Goal: Check status

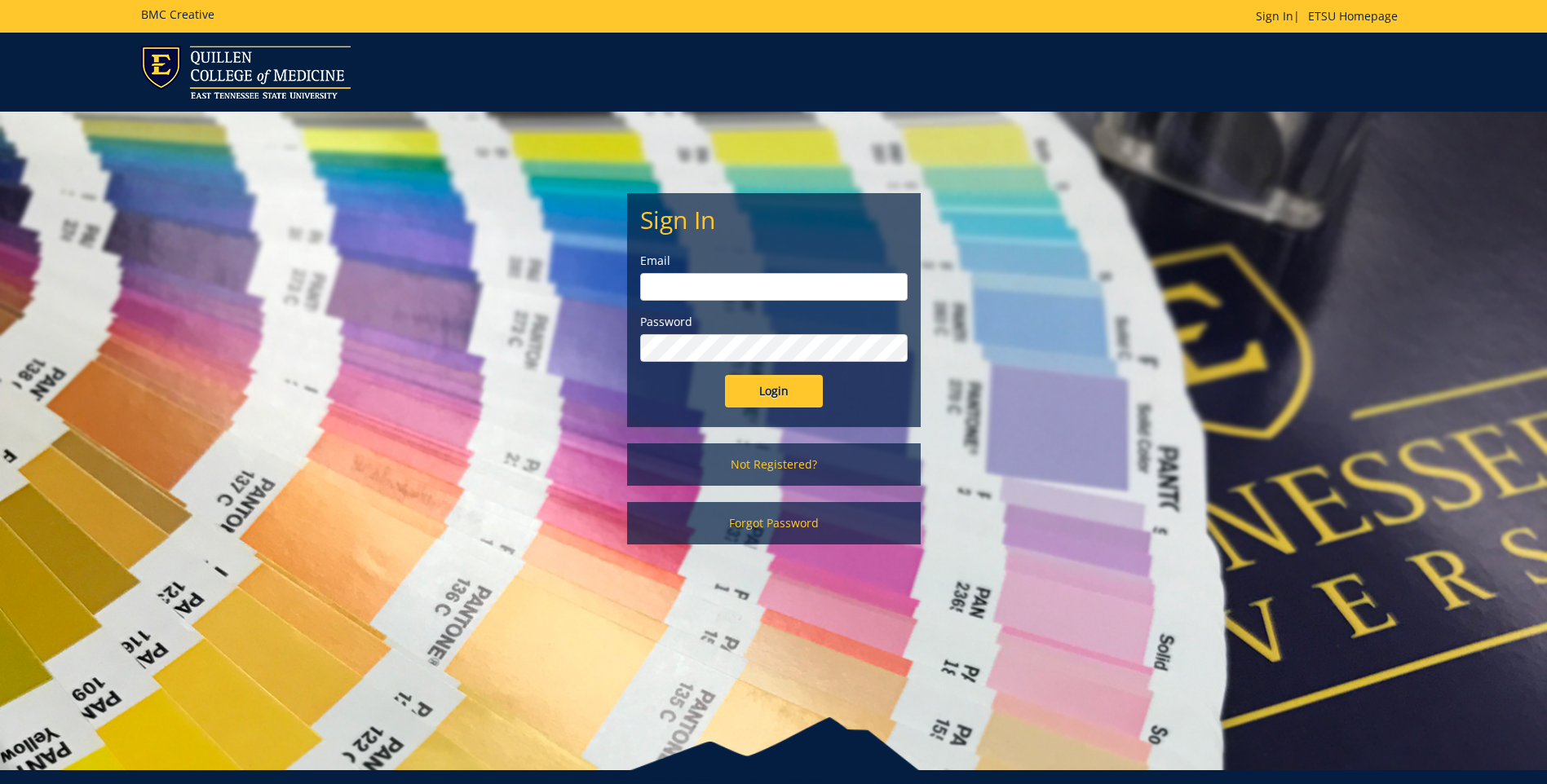
click at [682, 286] on input "email" at bounding box center [774, 287] width 267 height 28
type input "[EMAIL_ADDRESS][DOMAIN_NAME]"
click at [725, 375] on input "Login" at bounding box center [774, 391] width 98 height 33
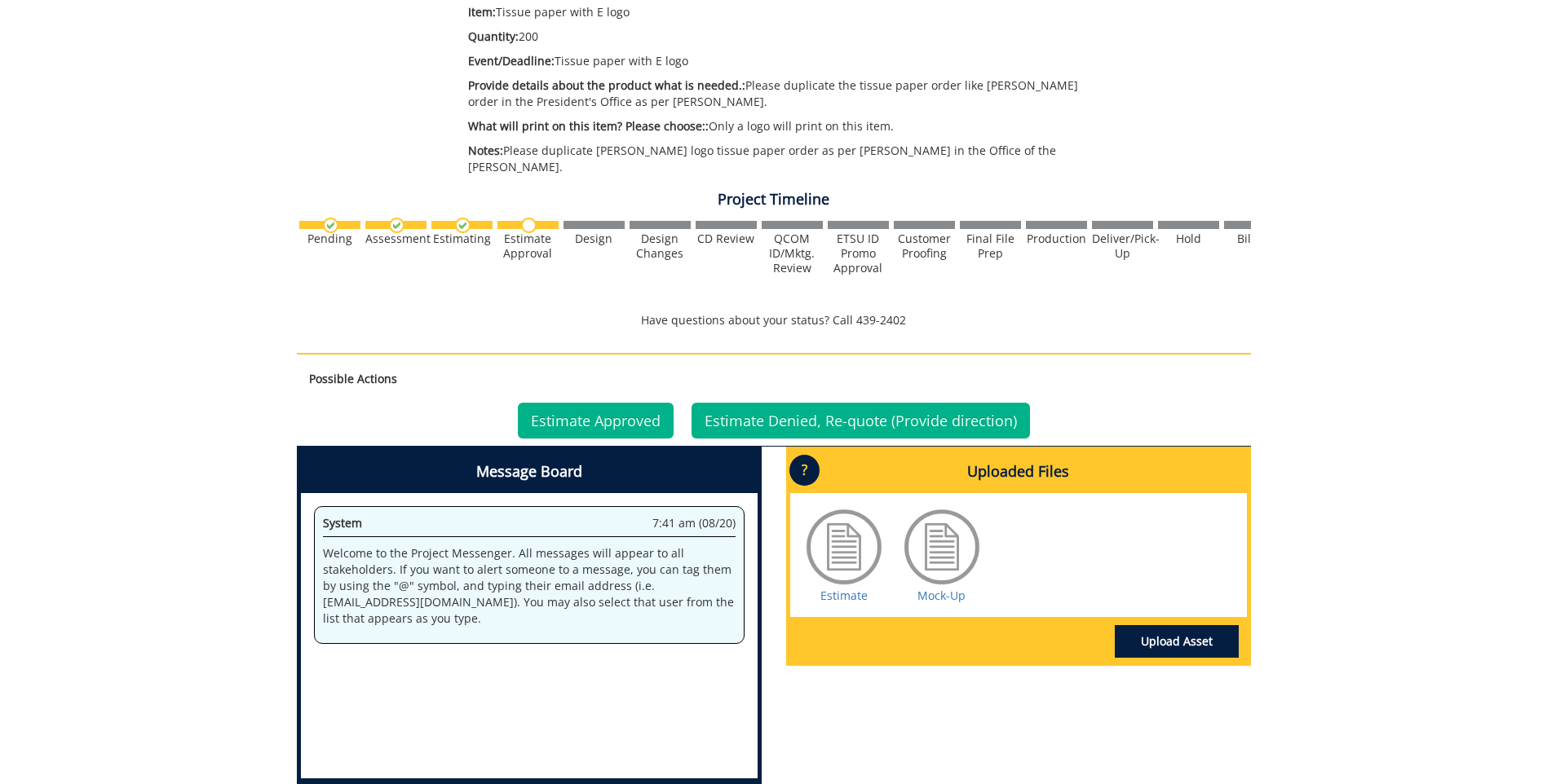
scroll to position [407, 0]
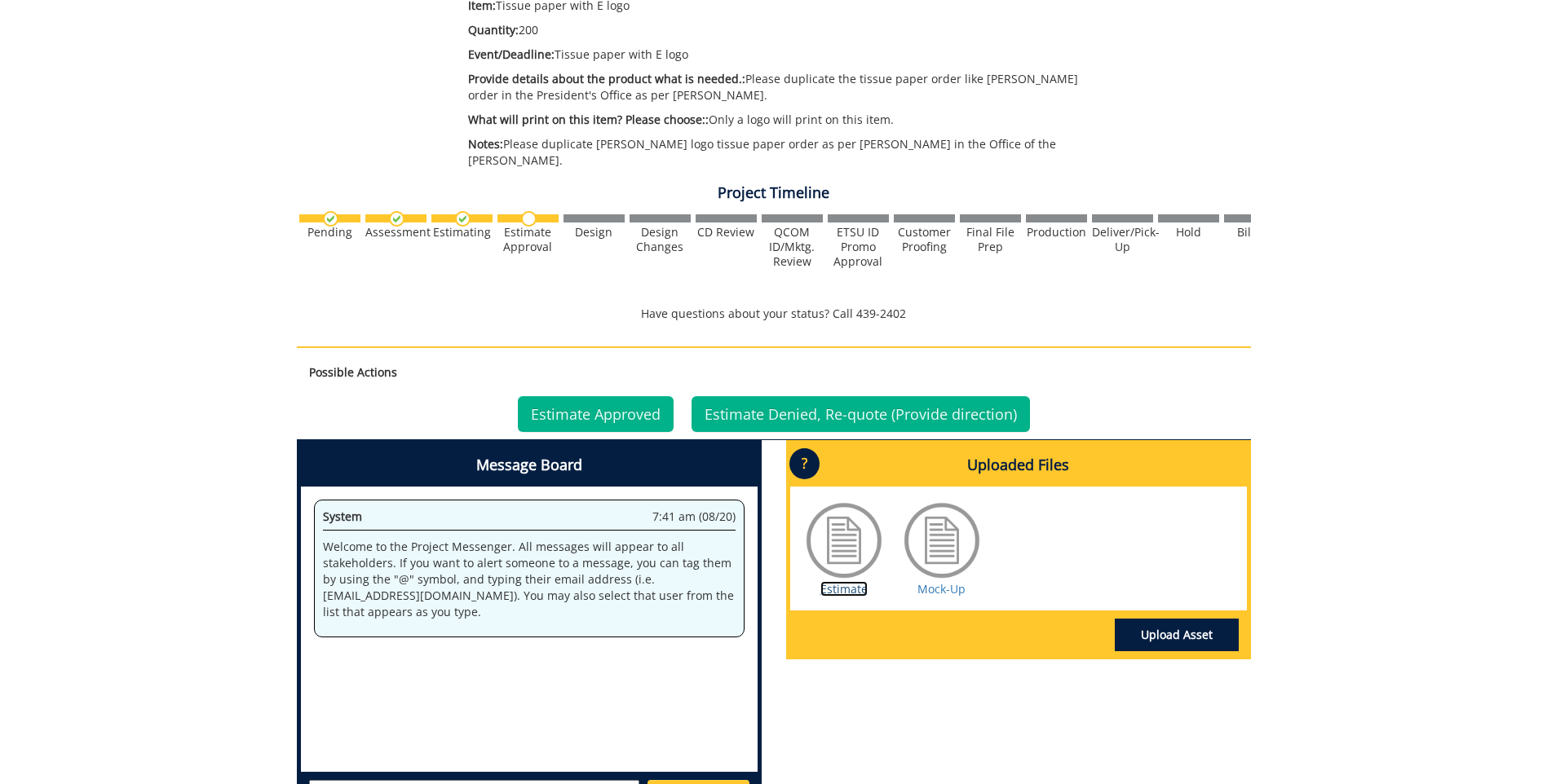
click at [840, 581] on link "Estimate" at bounding box center [845, 589] width 47 height 16
click at [946, 581] on link "Mock-Up" at bounding box center [942, 589] width 48 height 16
click at [589, 396] on link "Estimate Approved" at bounding box center [595, 414] width 155 height 36
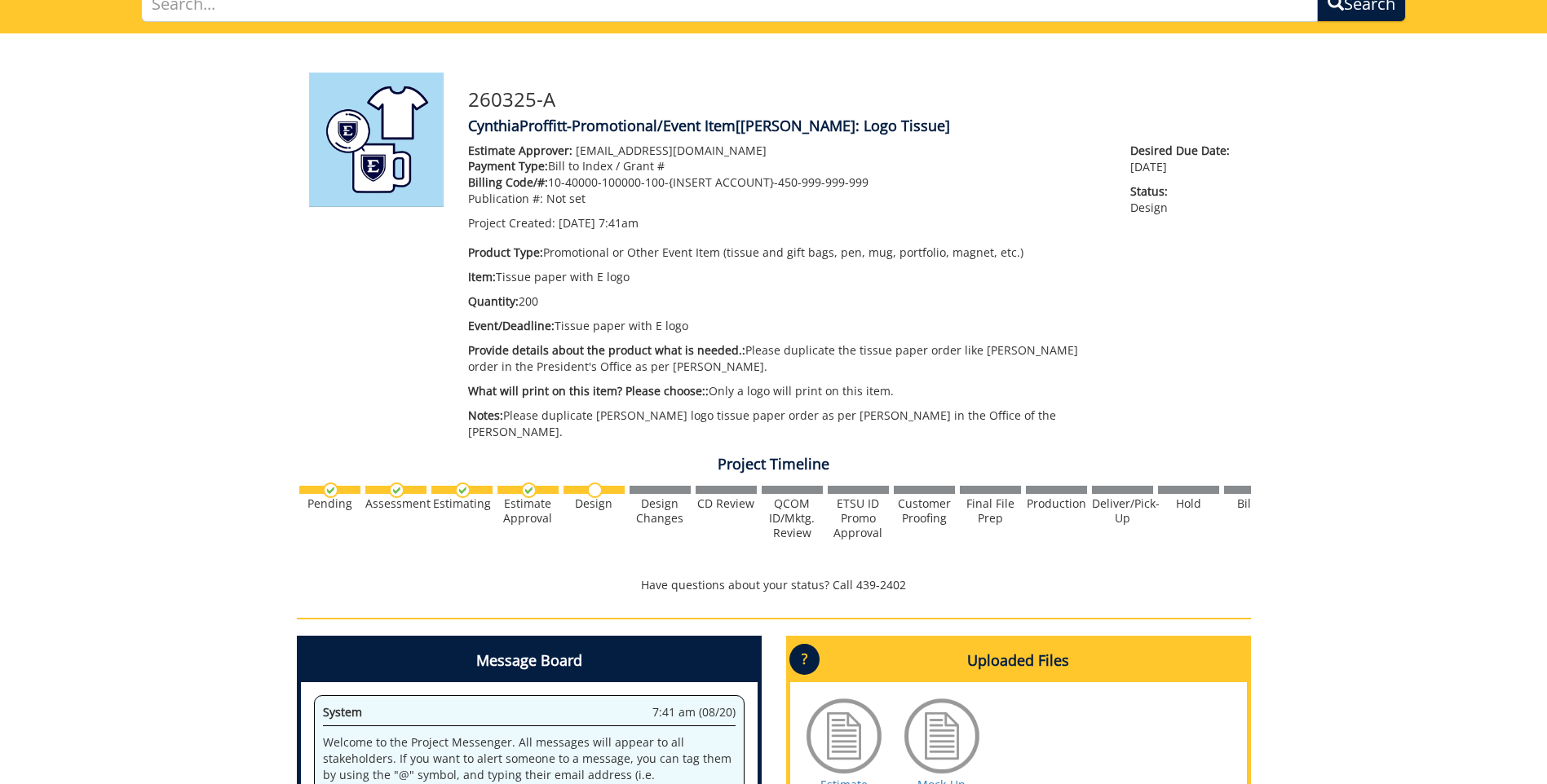
scroll to position [244, 0]
